Goal: Task Accomplishment & Management: Use online tool/utility

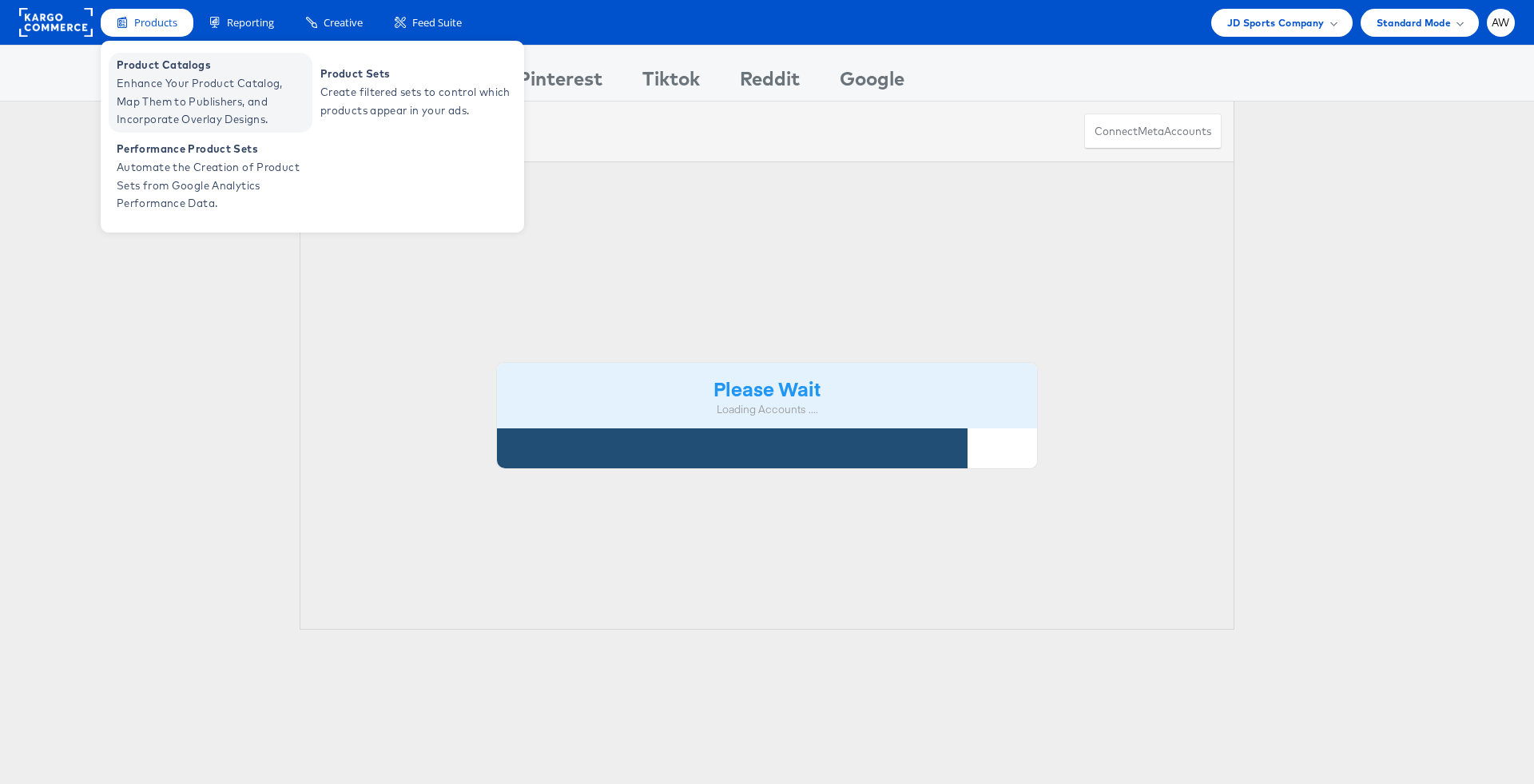
click at [181, 83] on span "Enhance Your Product Catalog, Map Them to Publishers, and Incorporate Overlay D…" at bounding box center [212, 102] width 191 height 55
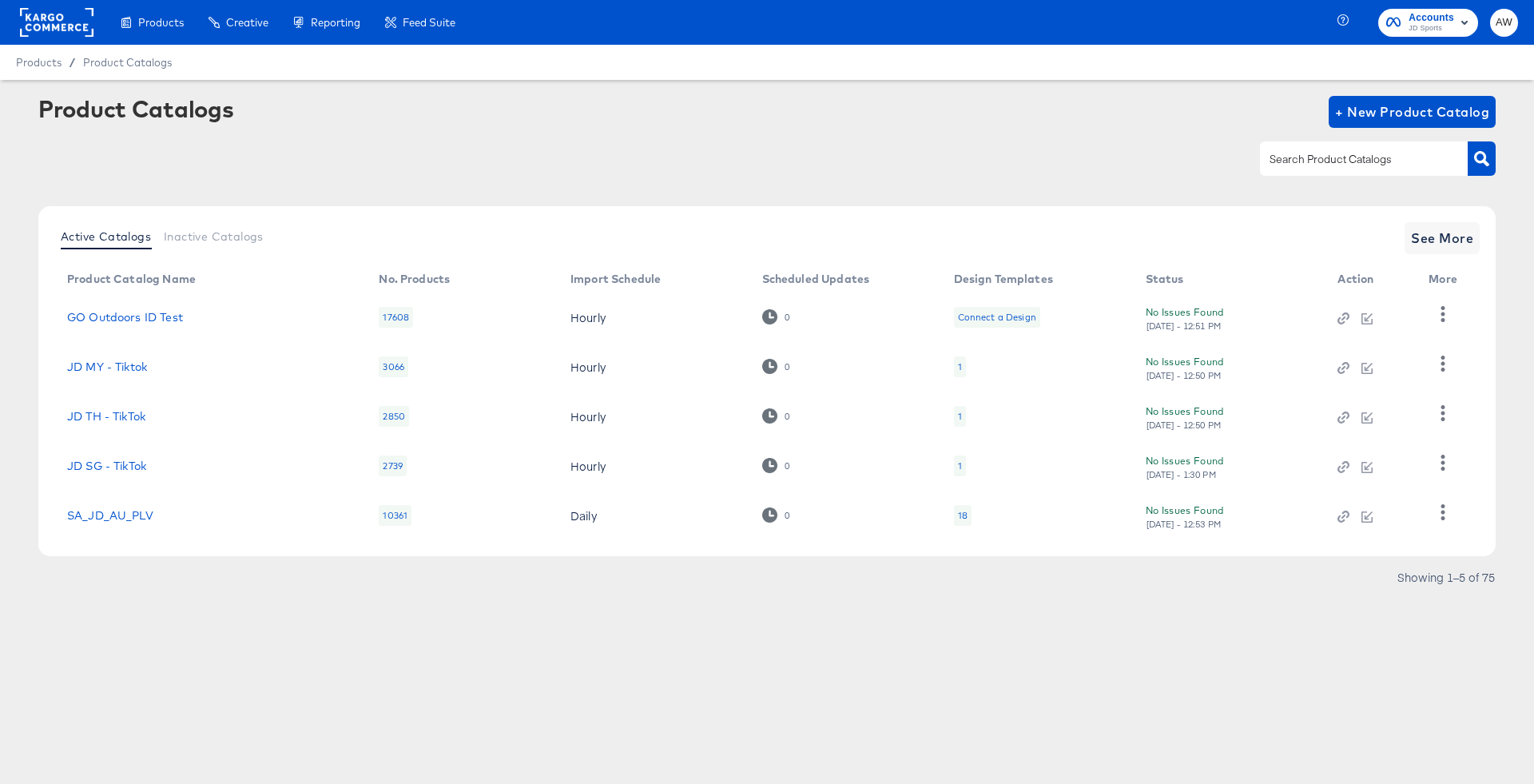
click at [68, 25] on rect at bounding box center [56, 22] width 74 height 29
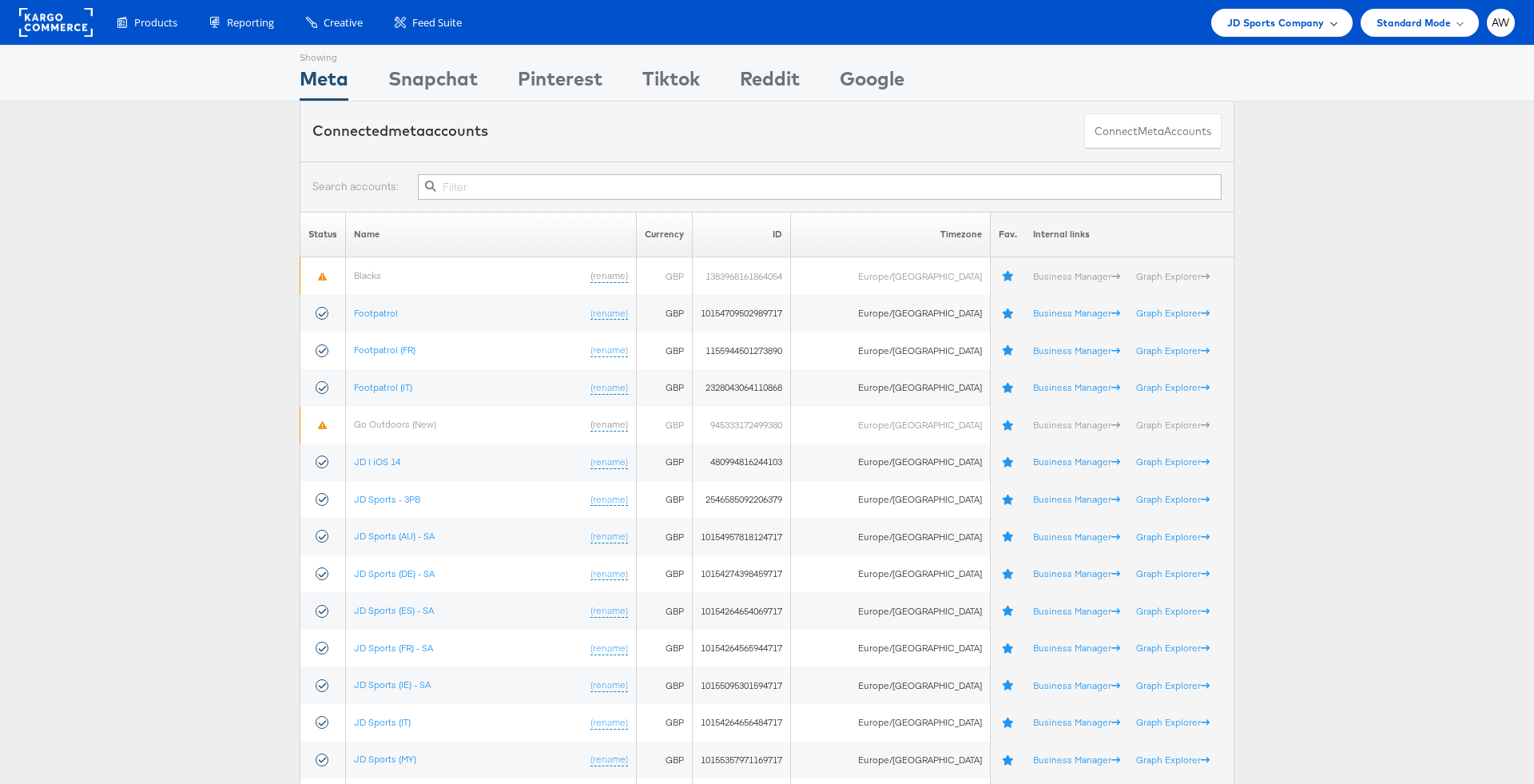
click at [1304, 10] on div "JD Sports Company" at bounding box center [1282, 23] width 142 height 28
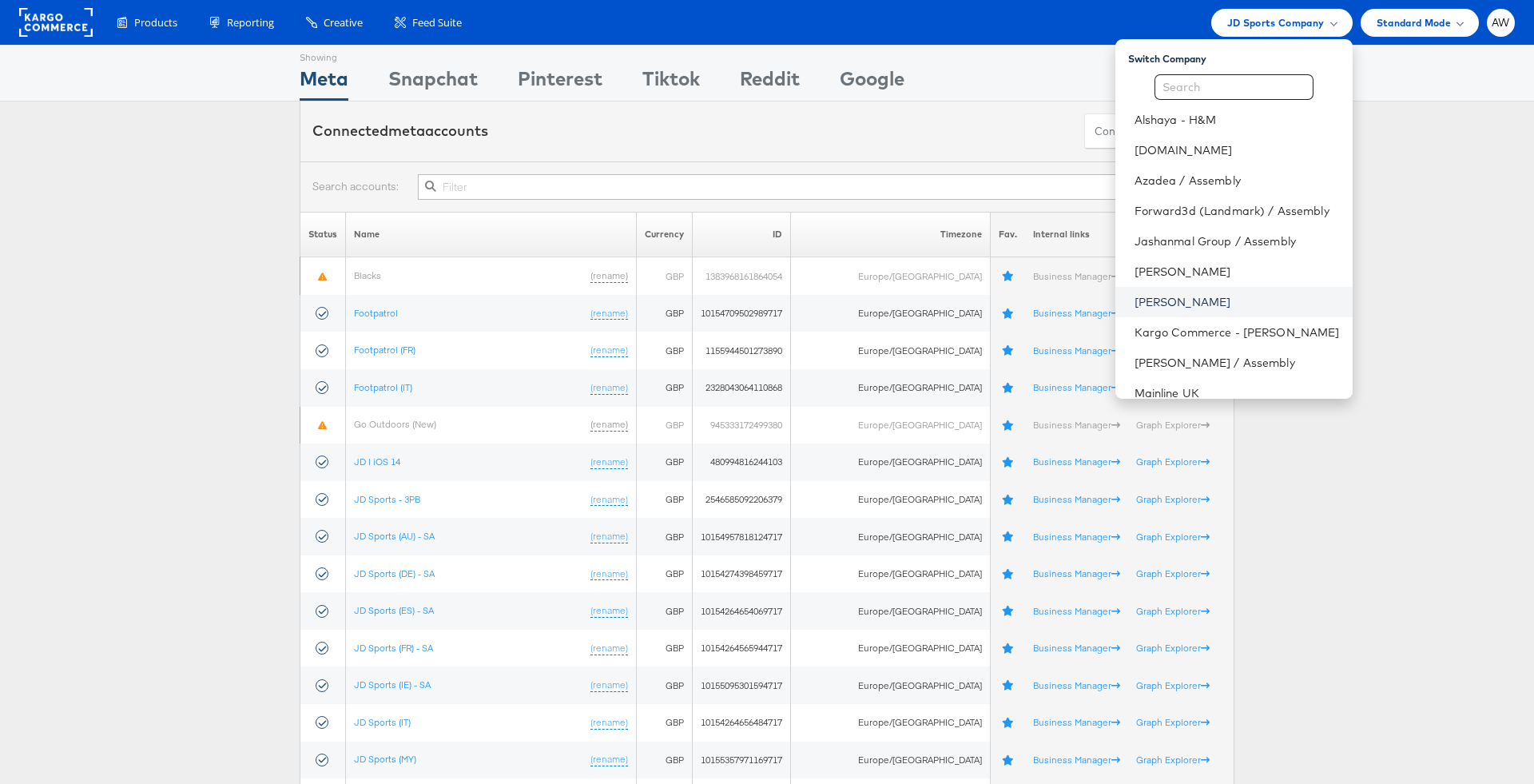
click at [1265, 299] on link "Jules" at bounding box center [1237, 302] width 206 height 16
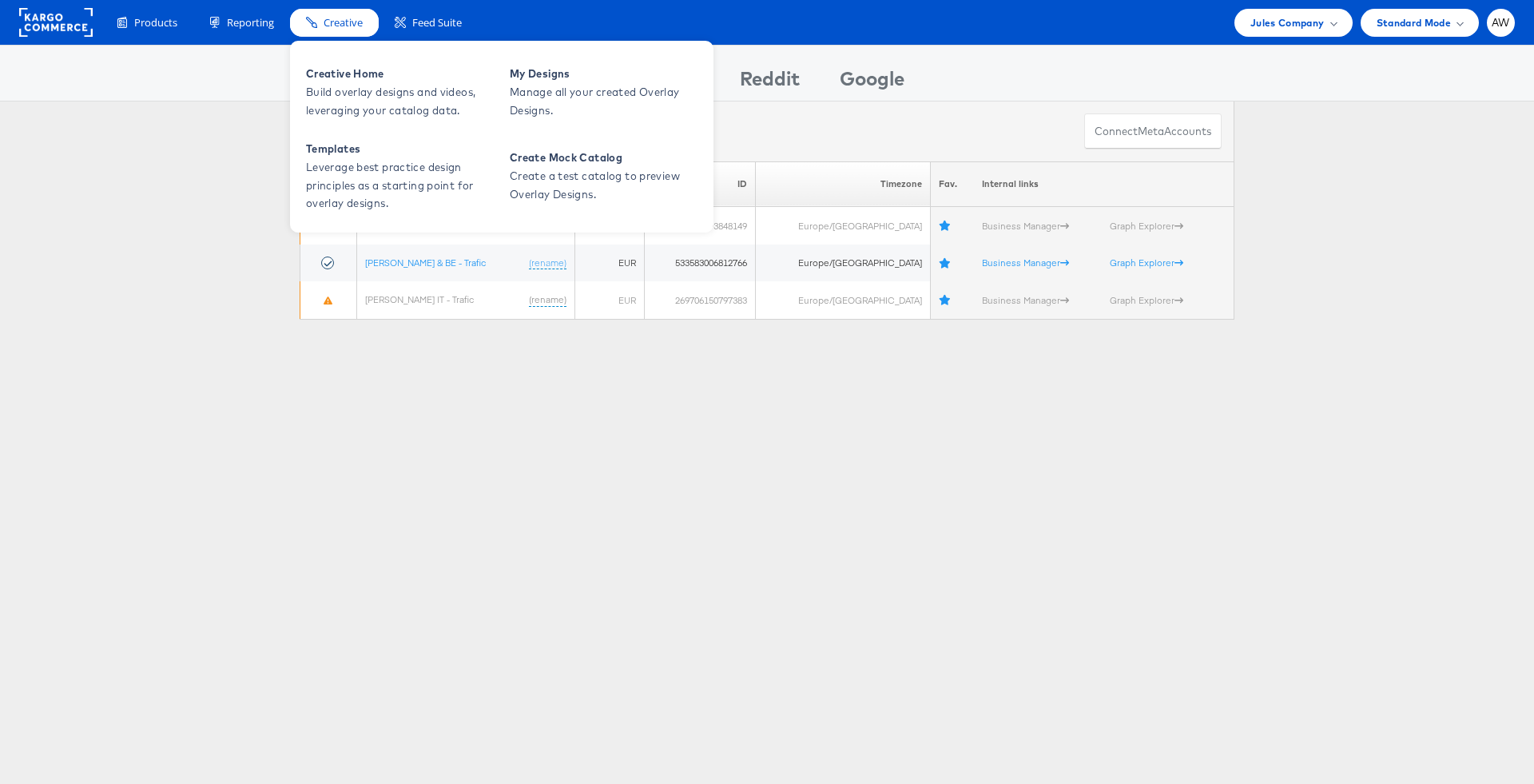
click at [293, 12] on div "Creative" at bounding box center [334, 23] width 89 height 28
click at [375, 68] on span "Creative Home" at bounding box center [401, 74] width 191 height 18
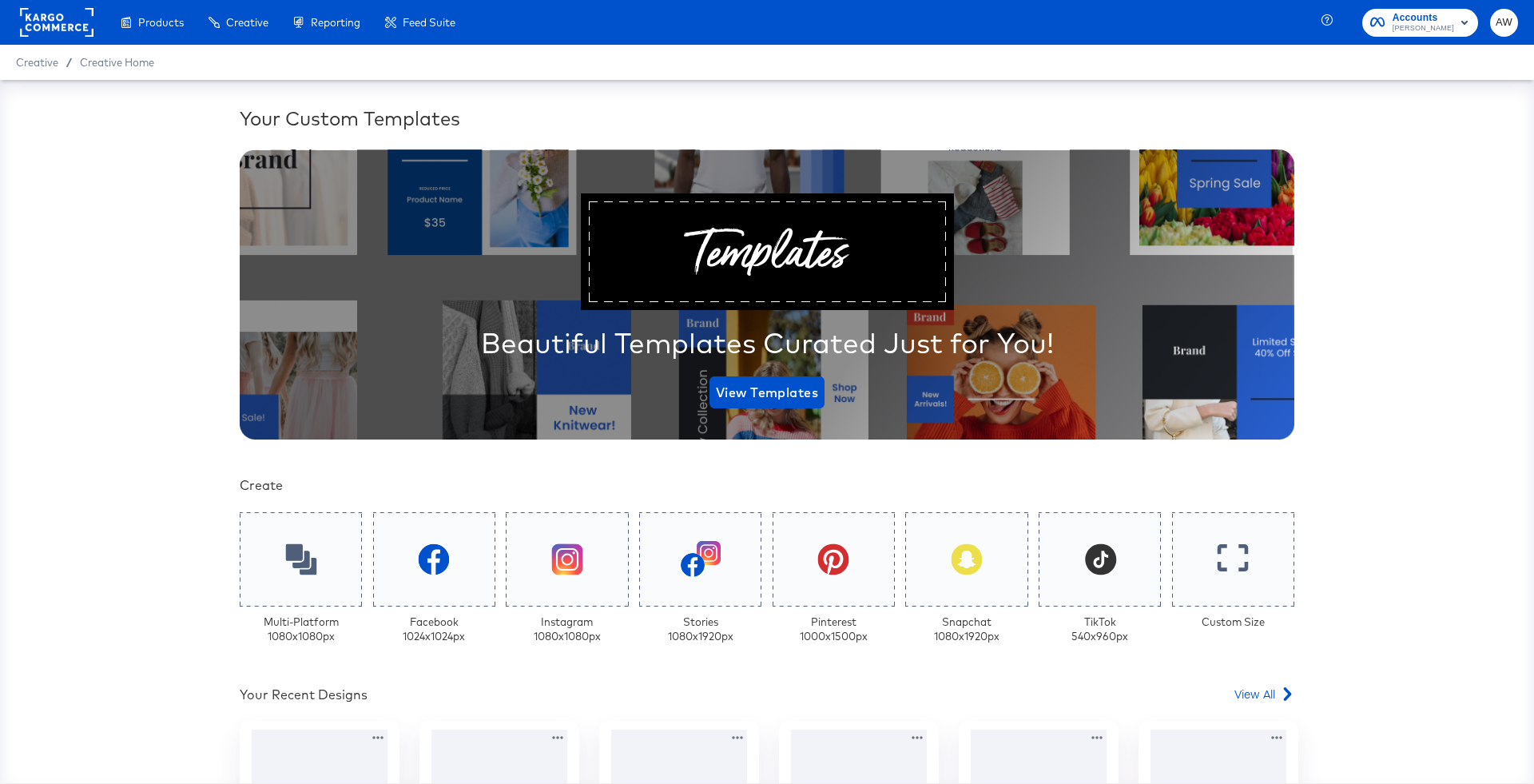
scroll to position [259, 0]
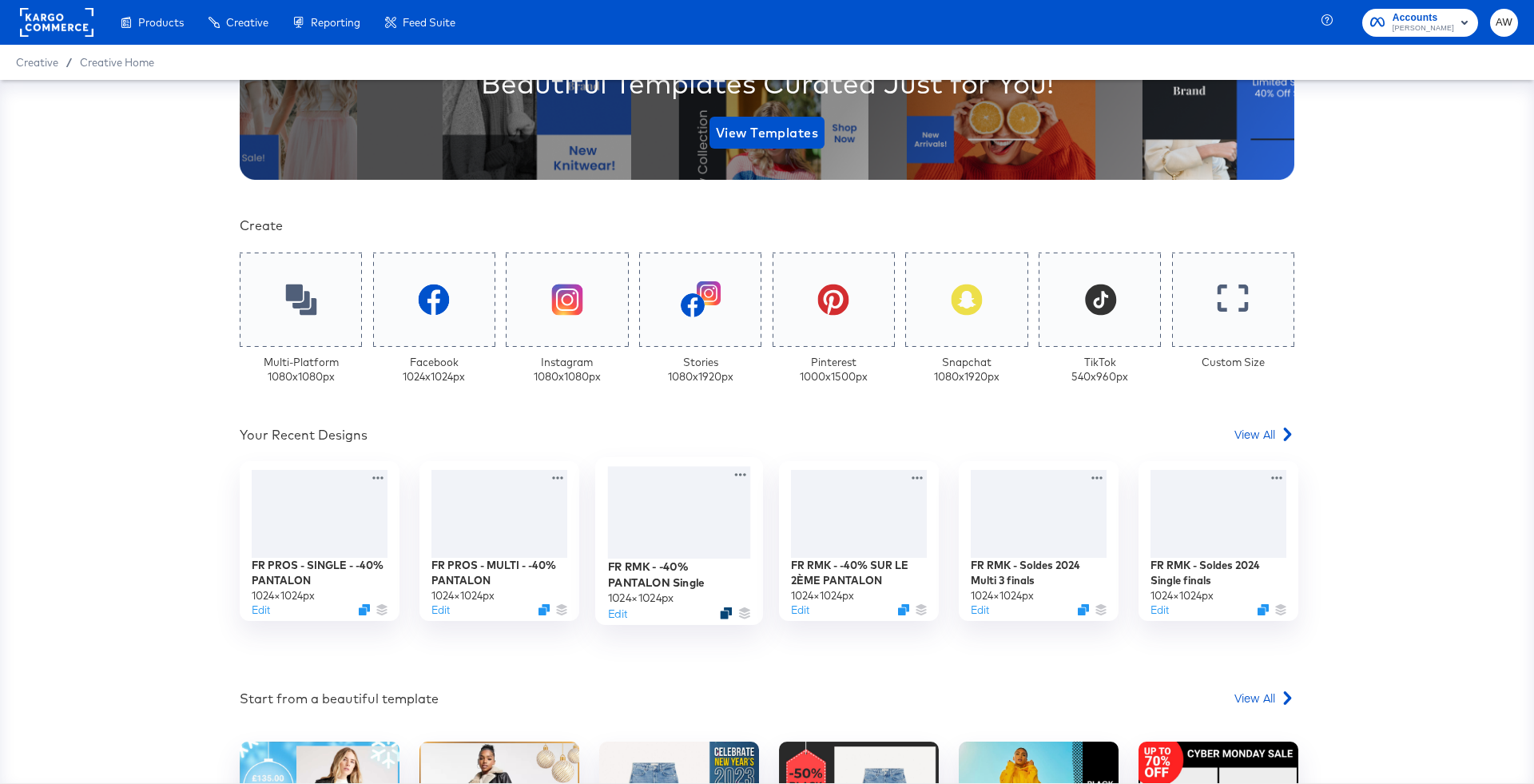
click at [723, 611] on icon "Duplicate" at bounding box center [726, 613] width 12 height 12
click at [618, 617] on button "Edit" at bounding box center [617, 613] width 19 height 15
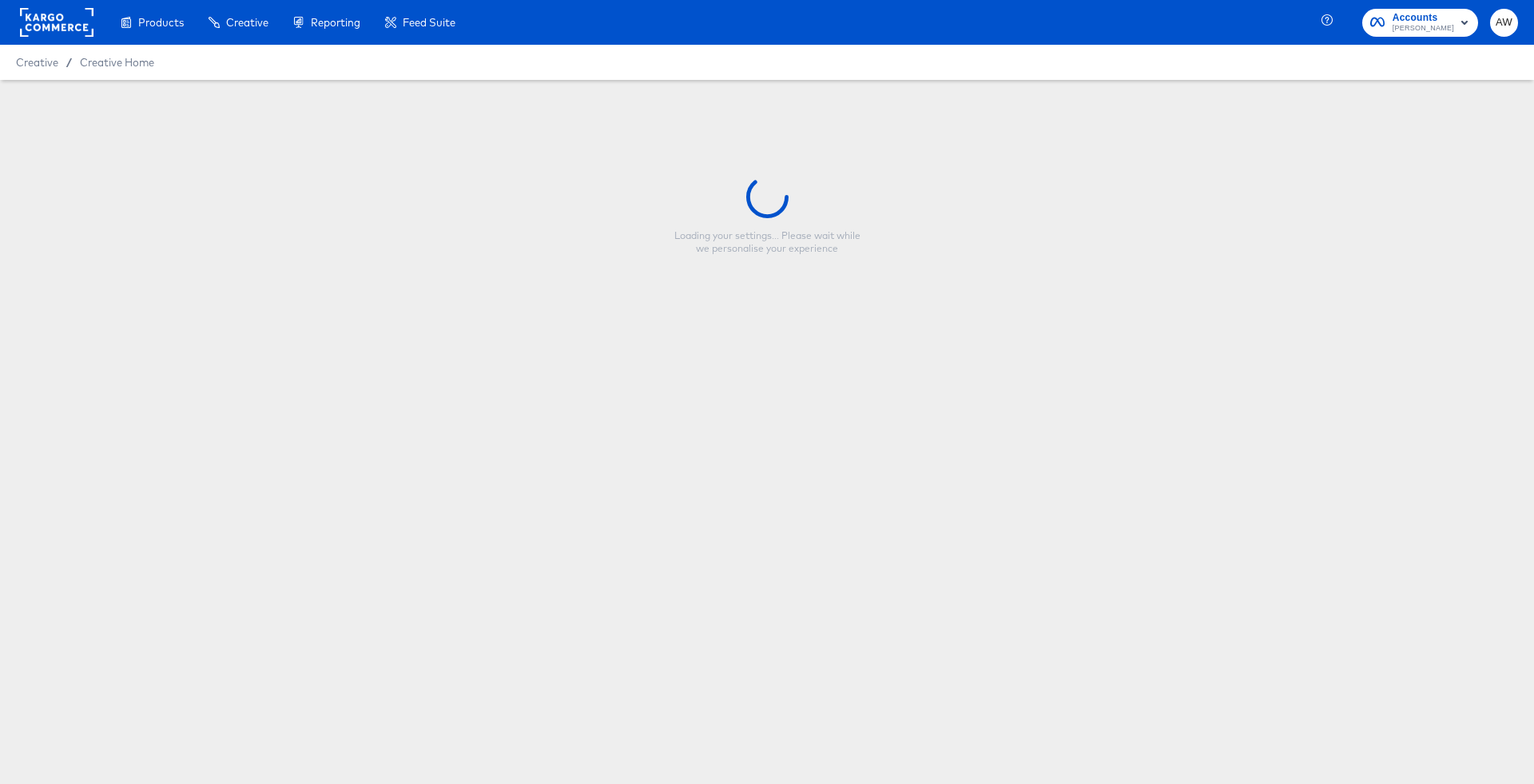
click at [580, 97] on div "Loading your settings... Please wait while we personalise your experience" at bounding box center [767, 215] width 1534 height 271
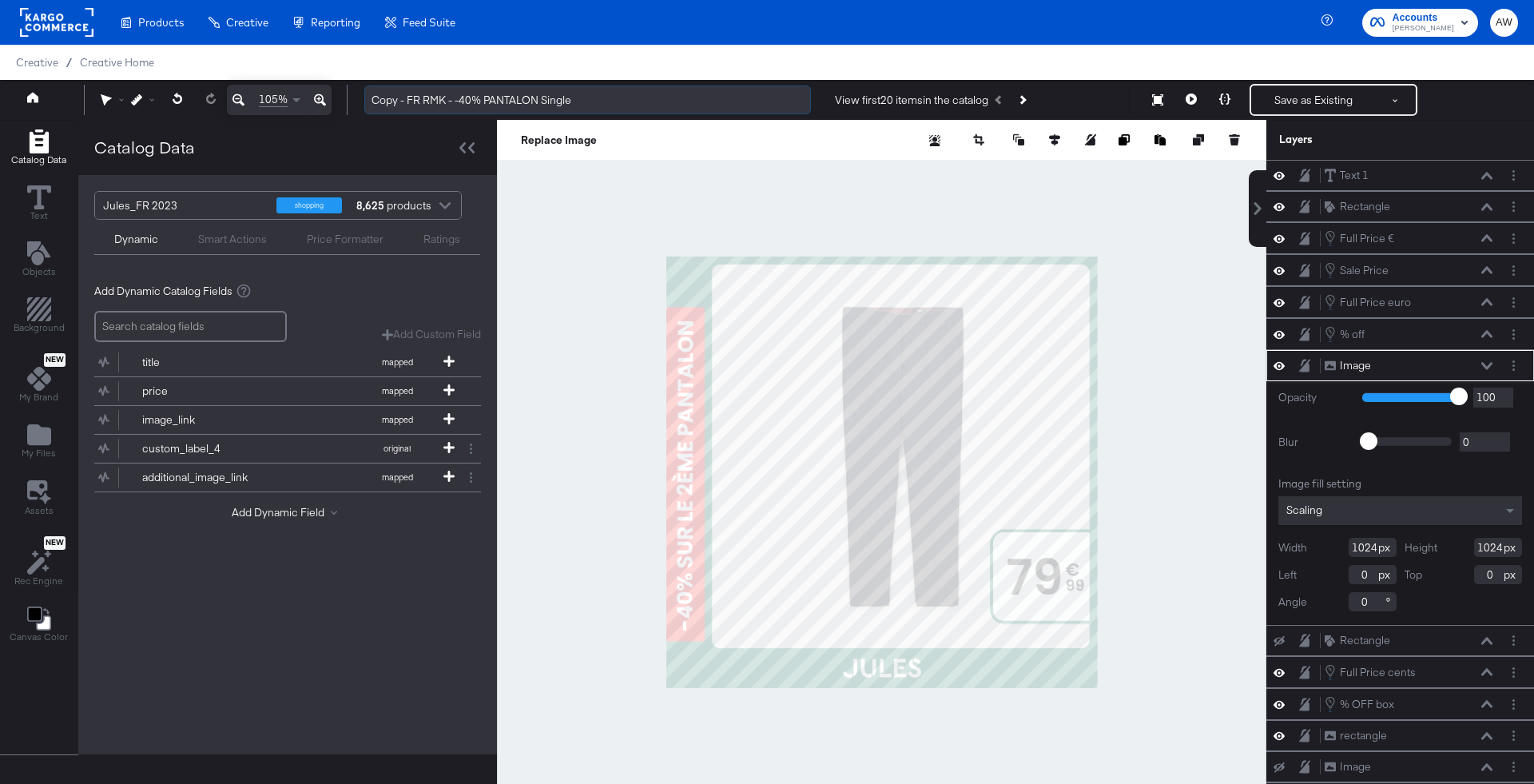
click at [535, 95] on input "Copy - FR RMK - -40% PANTALON Single" at bounding box center [588, 100] width 447 height 30
type input "NEW 2025"
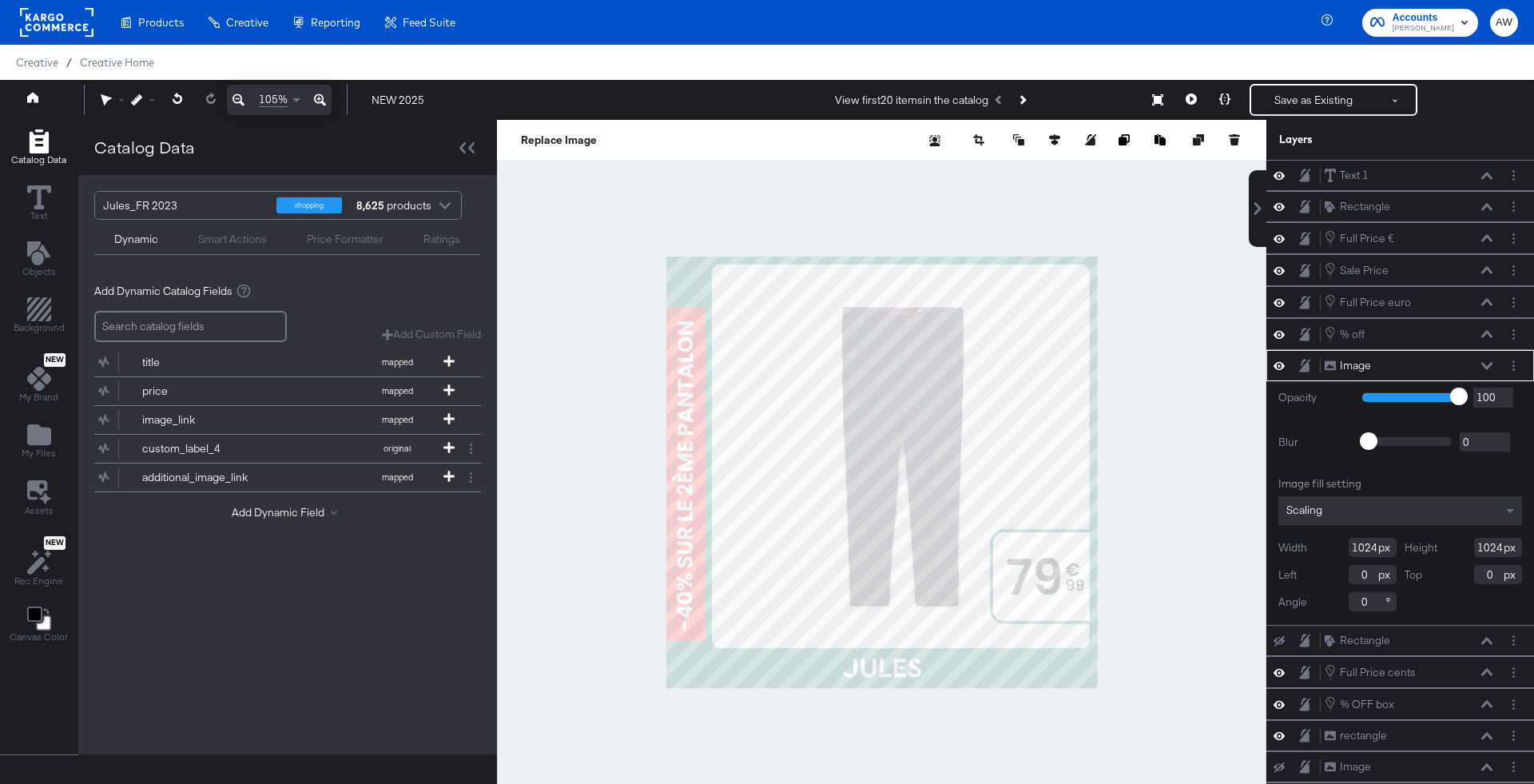
click at [597, 302] on div at bounding box center [882, 472] width 770 height 704
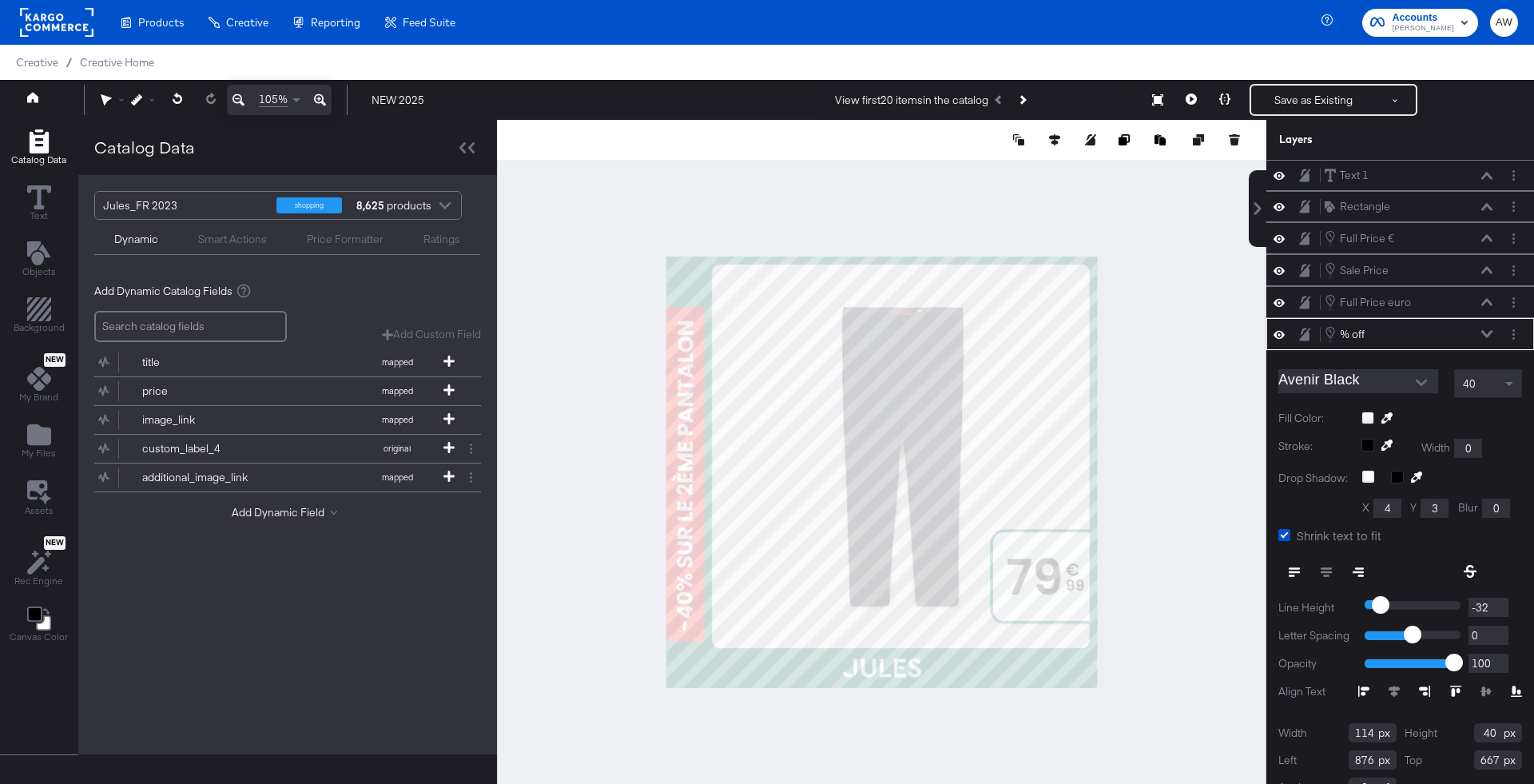
scroll to position [5, 0]
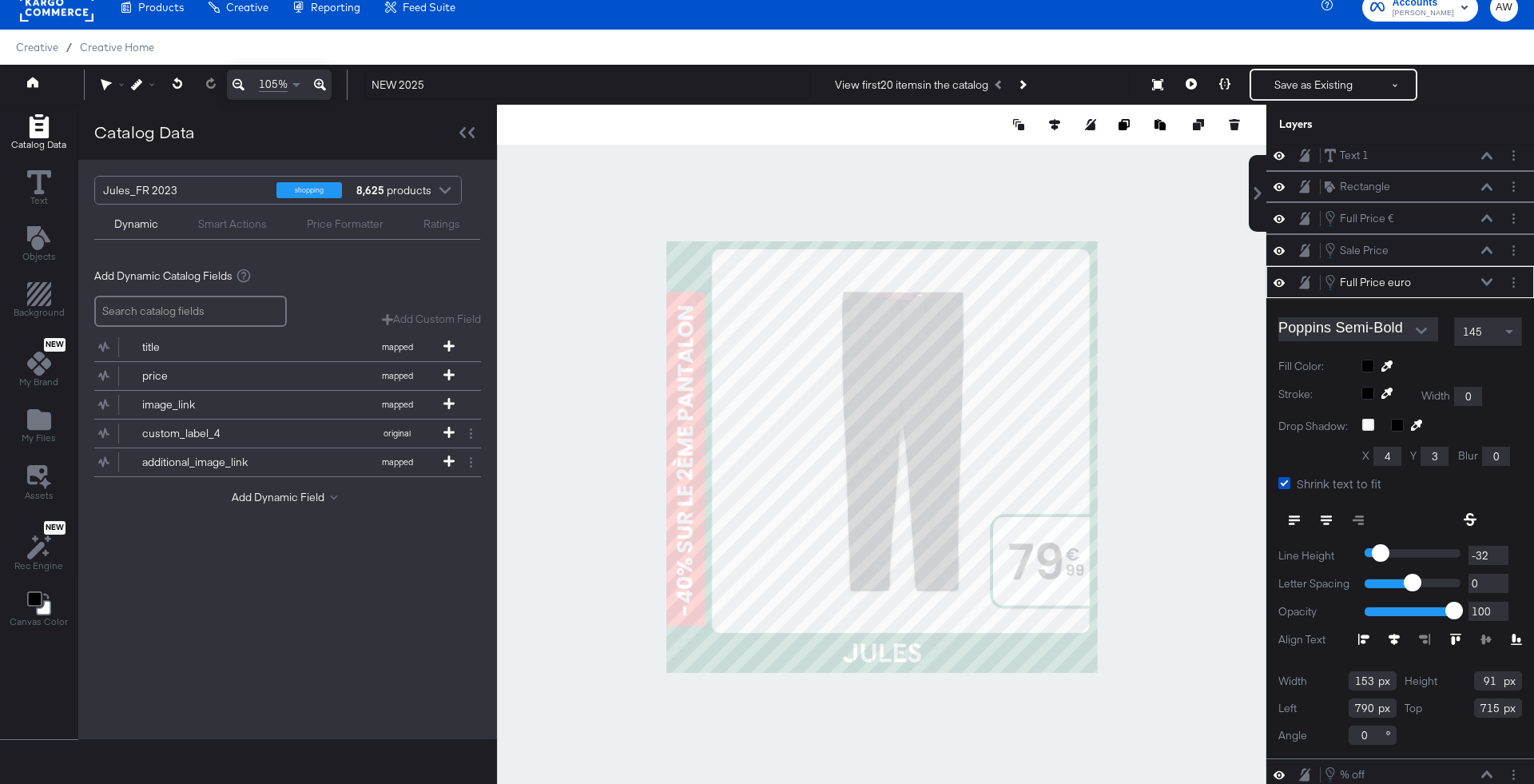
click at [601, 189] on div at bounding box center [882, 457] width 770 height 704
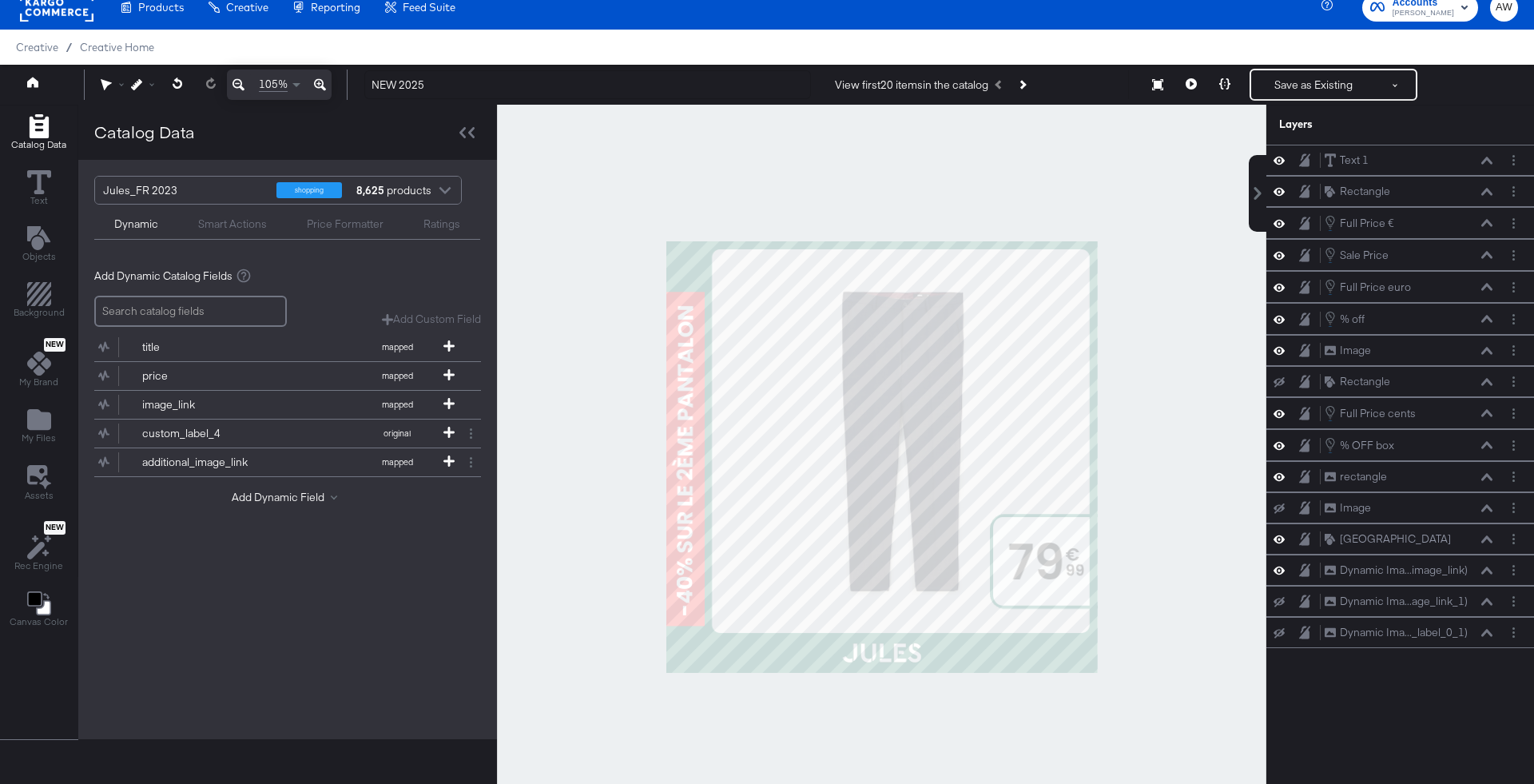
scroll to position [0, 0]
